Goal: Information Seeking & Learning: Learn about a topic

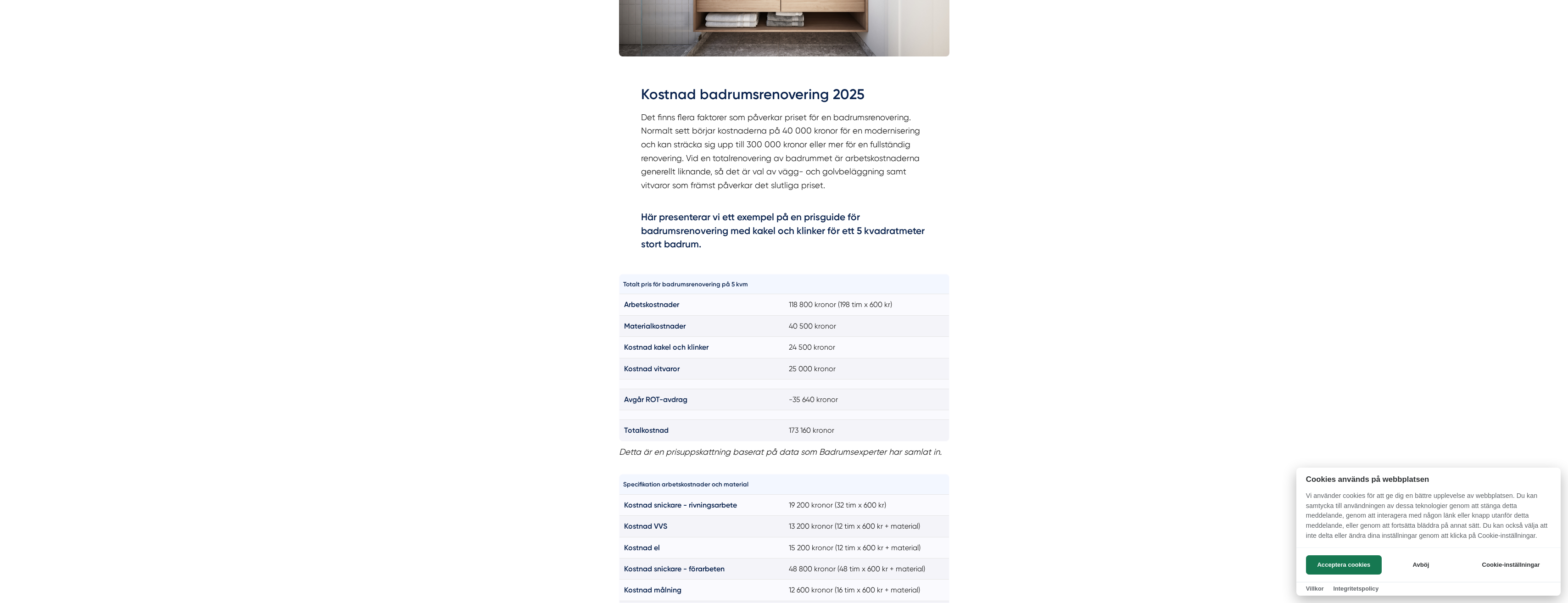
scroll to position [597, 0]
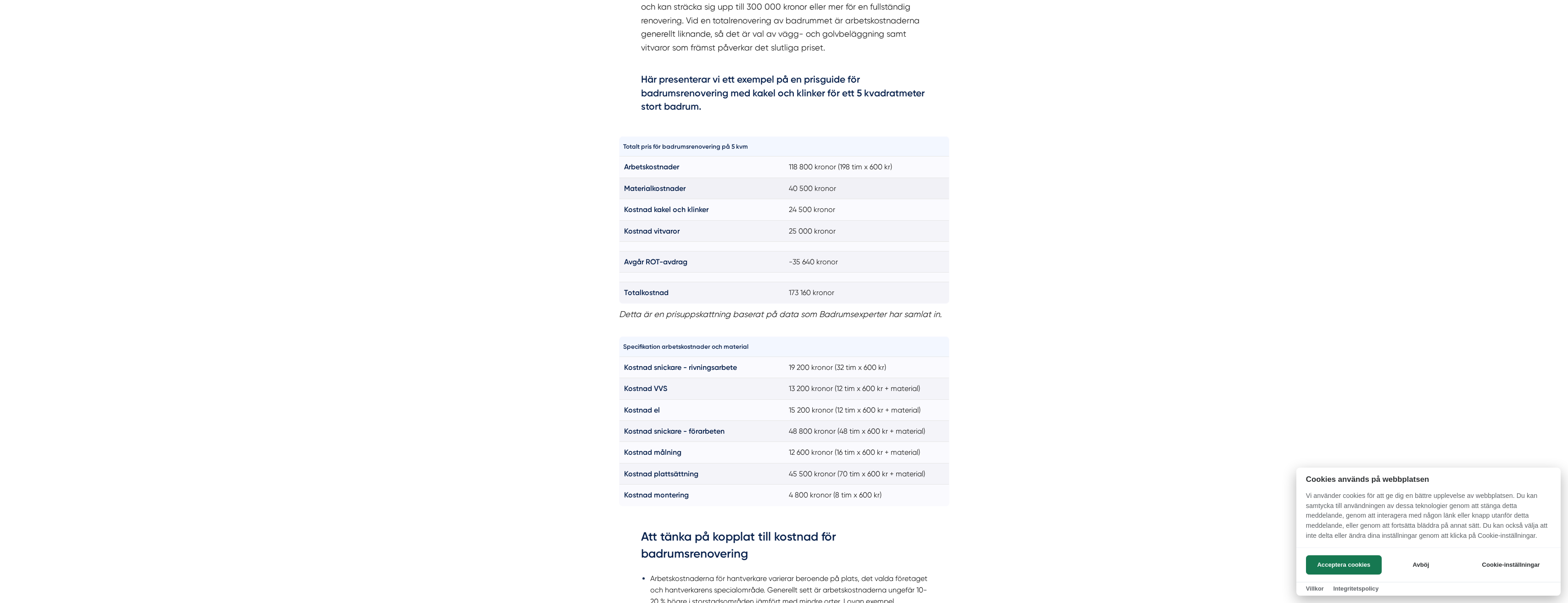
drag, startPoint x: 619, startPoint y: 128, endPoint x: 795, endPoint y: 197, distance: 189.0
click at [795, 197] on div at bounding box center [784, 302] width 1568 height 603
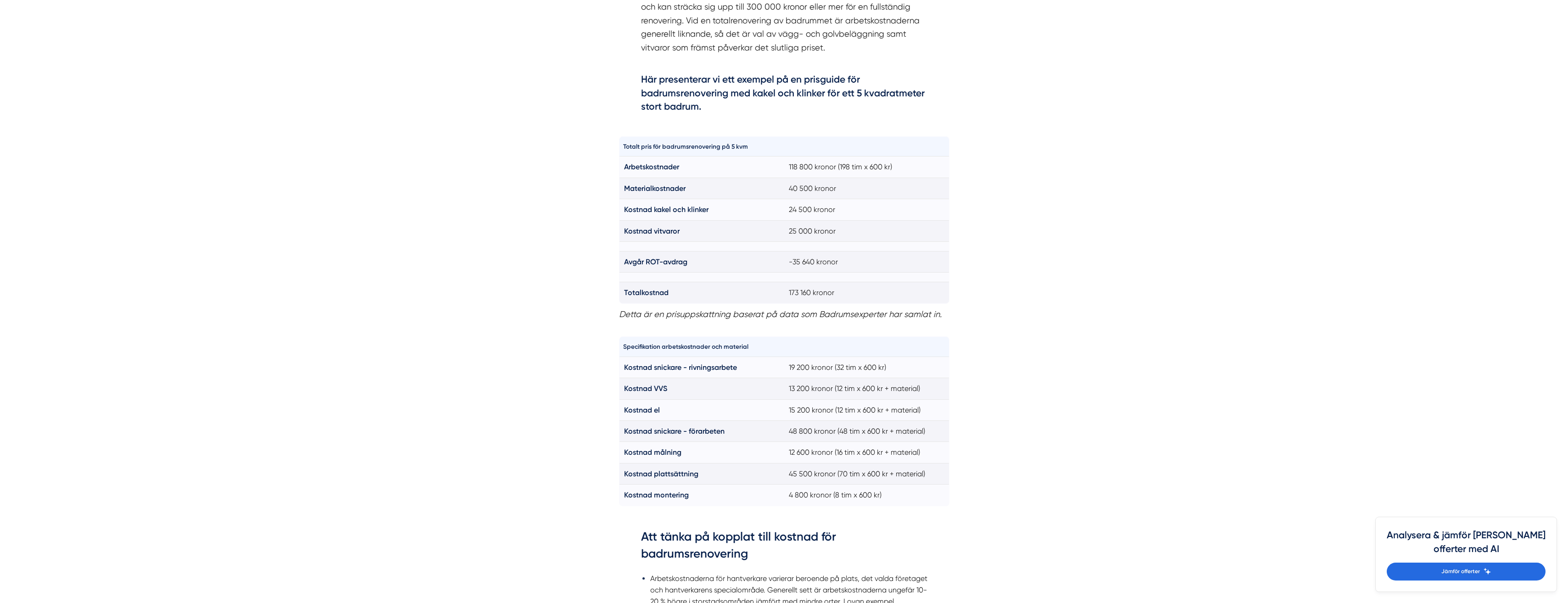
drag, startPoint x: 611, startPoint y: 138, endPoint x: 969, endPoint y: 297, distance: 391.7
drag, startPoint x: 969, startPoint y: 297, endPoint x: 1005, endPoint y: 383, distance: 93.2
drag, startPoint x: 614, startPoint y: 331, endPoint x: 978, endPoint y: 514, distance: 407.4
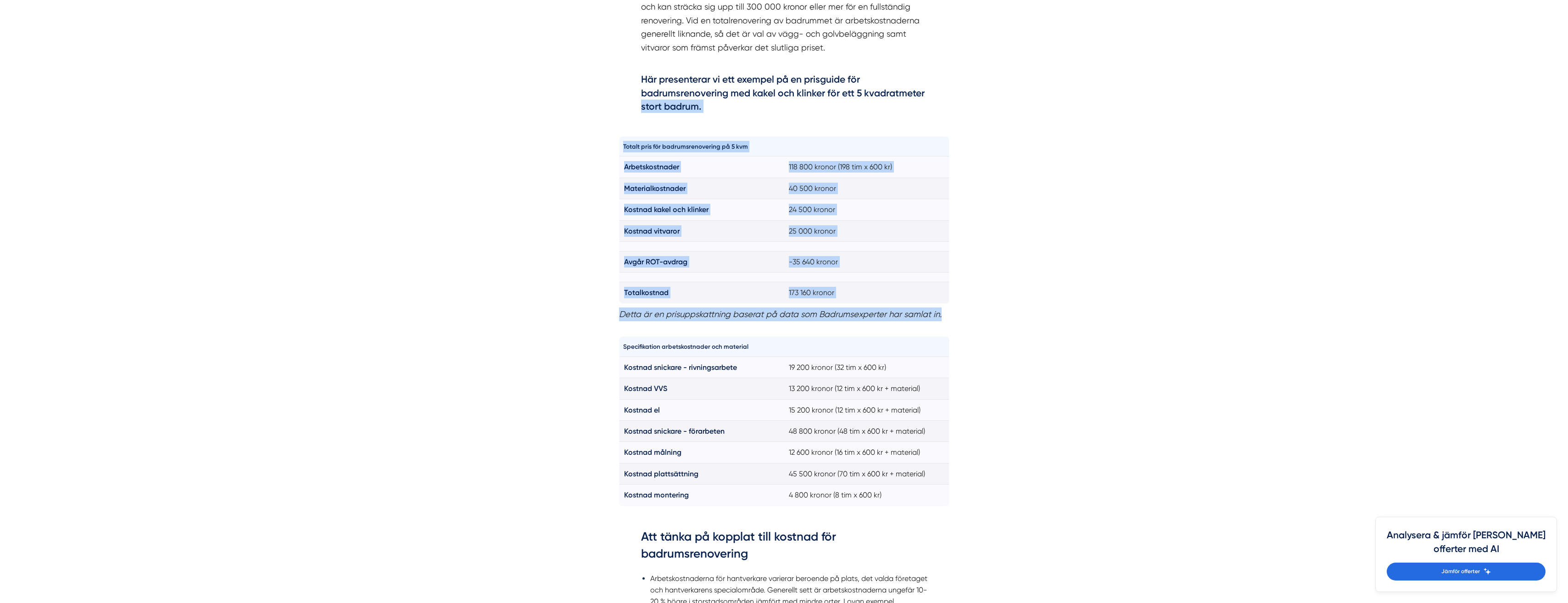
drag, startPoint x: 991, startPoint y: 472, endPoint x: 606, endPoint y: 129, distance: 515.6
drag, startPoint x: 609, startPoint y: 128, endPoint x: 1025, endPoint y: 512, distance: 566.1
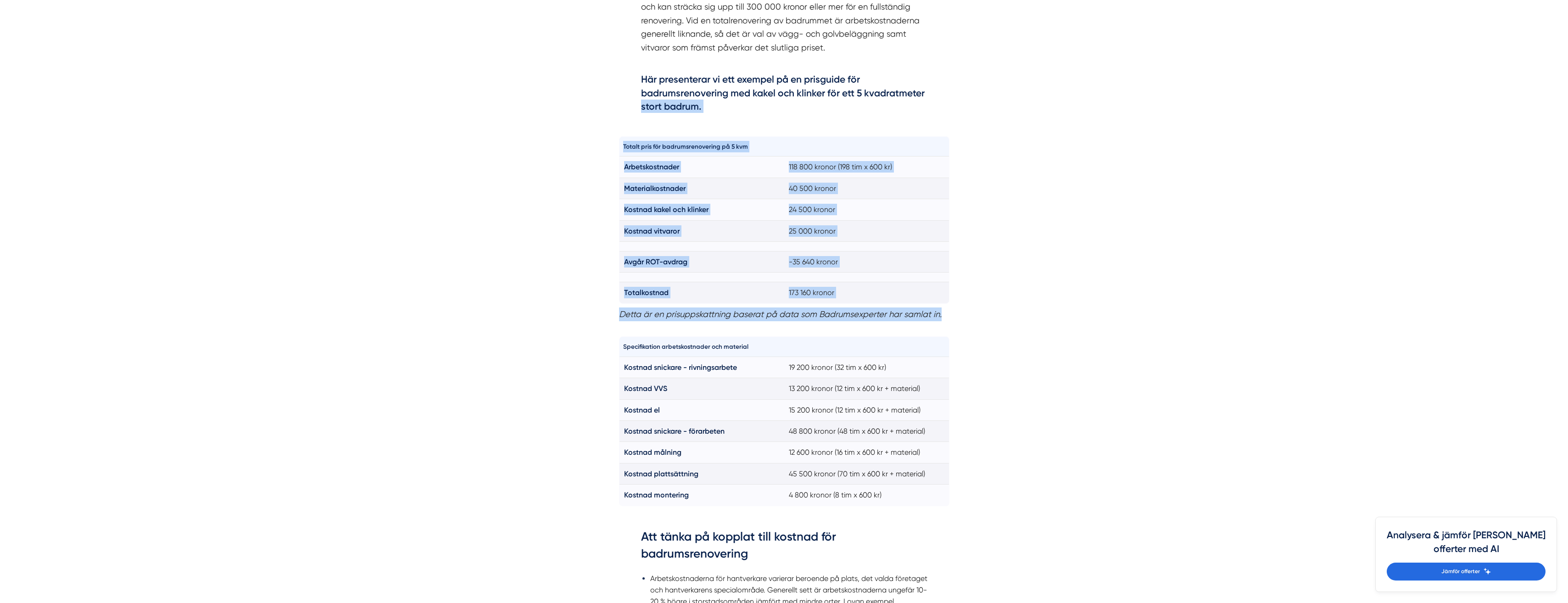
copy div "stort badrum. Totalt pris för badrumsrenovering på 5 kvm Arbetskostnader 118 80…"
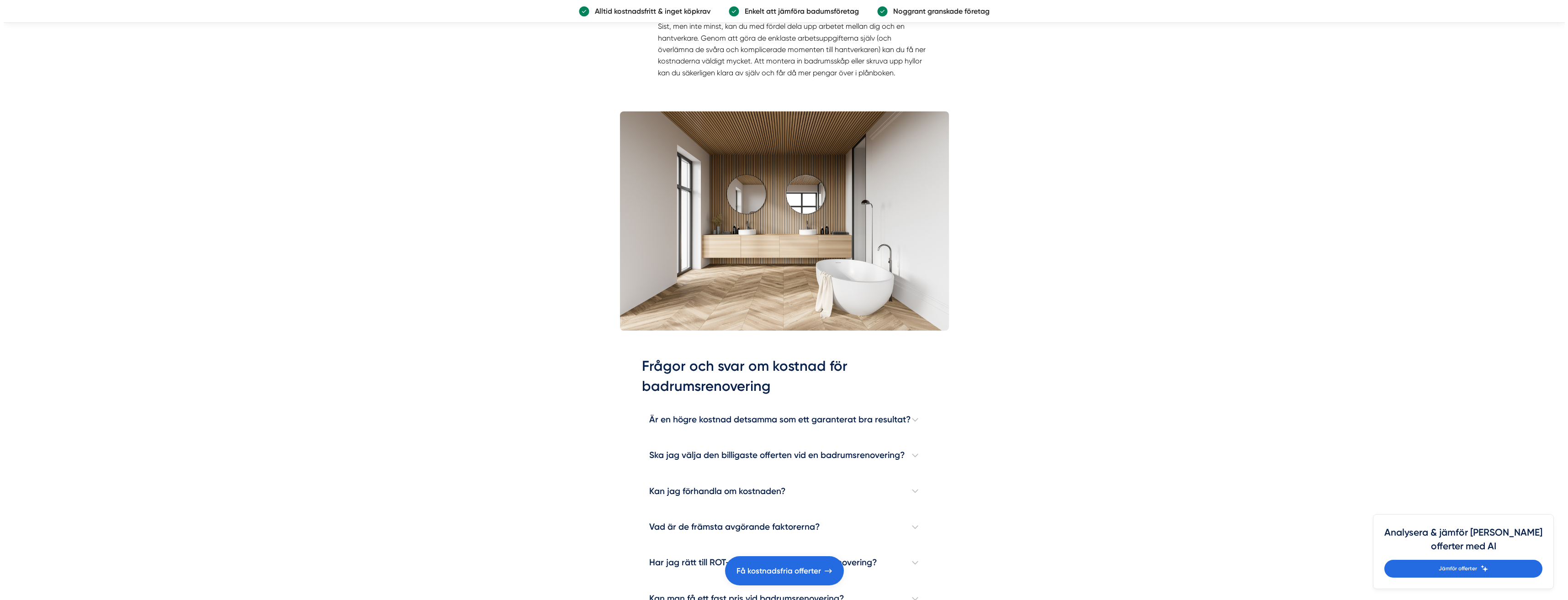
scroll to position [2512, 0]
